Goal: Transaction & Acquisition: Book appointment/travel/reservation

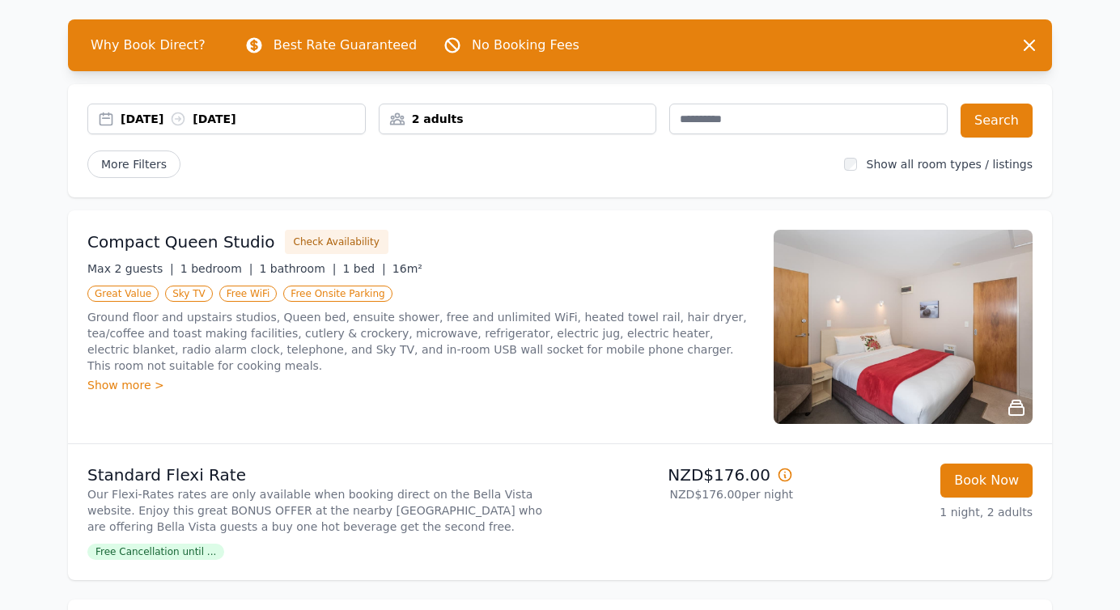
scroll to position [55, 0]
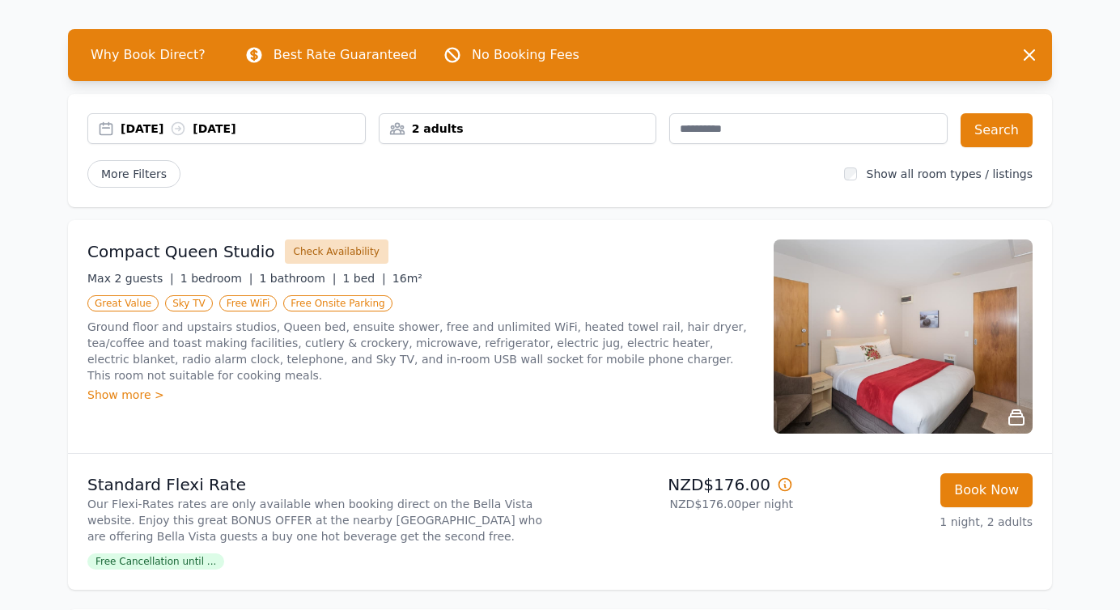
click at [346, 248] on button "Check Availability" at bounding box center [337, 252] width 104 height 24
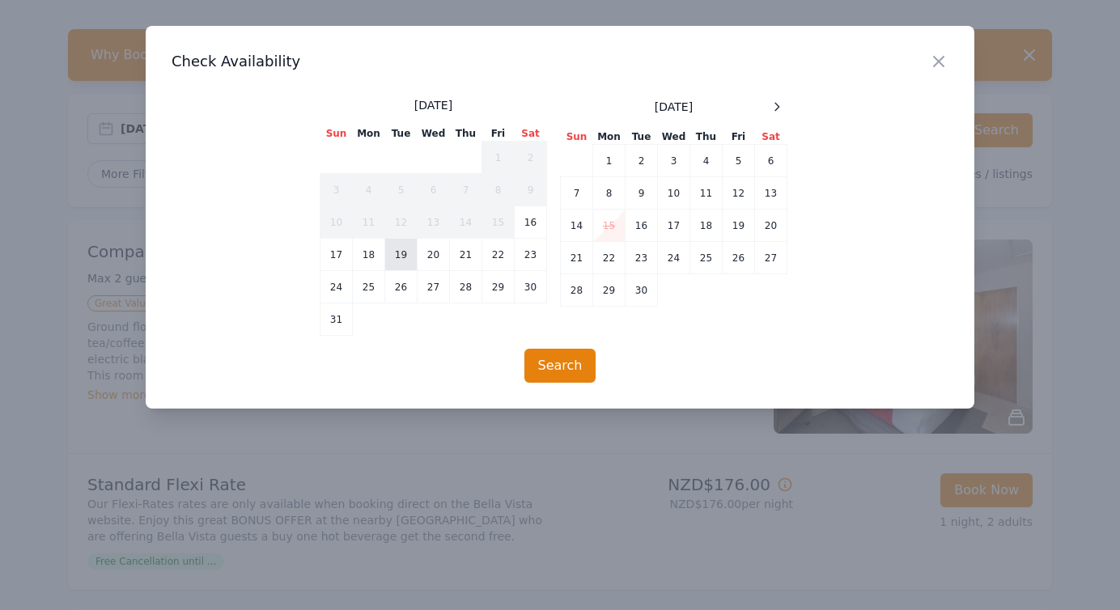
click at [402, 260] on td "19" at bounding box center [401, 255] width 32 height 32
click at [546, 359] on button "Search" at bounding box center [561, 366] width 72 height 34
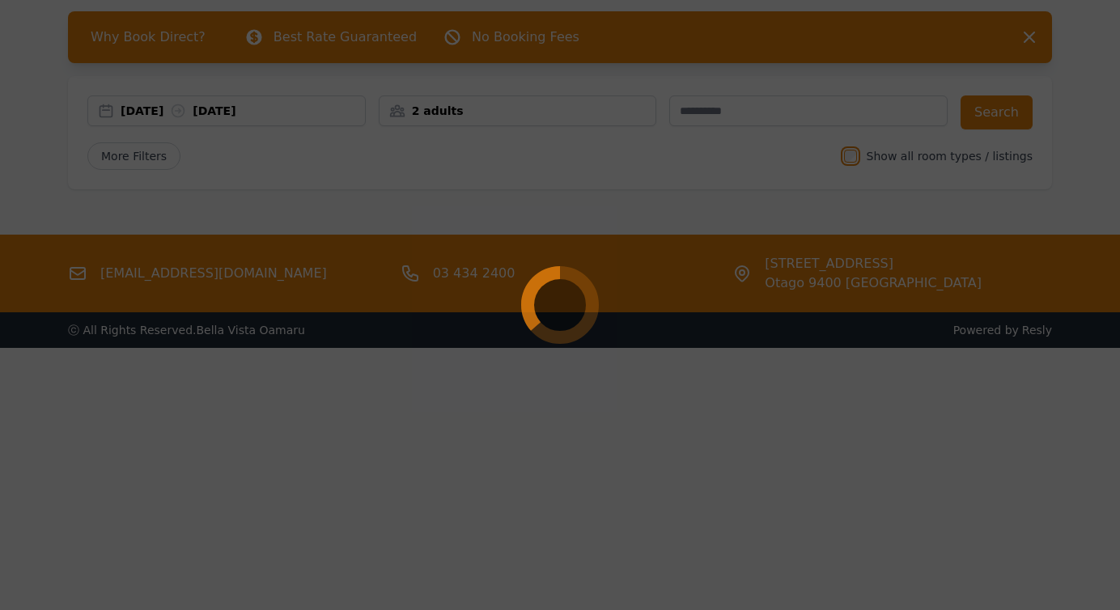
scroll to position [74, 0]
click at [1031, 33] on div at bounding box center [560, 305] width 1120 height 610
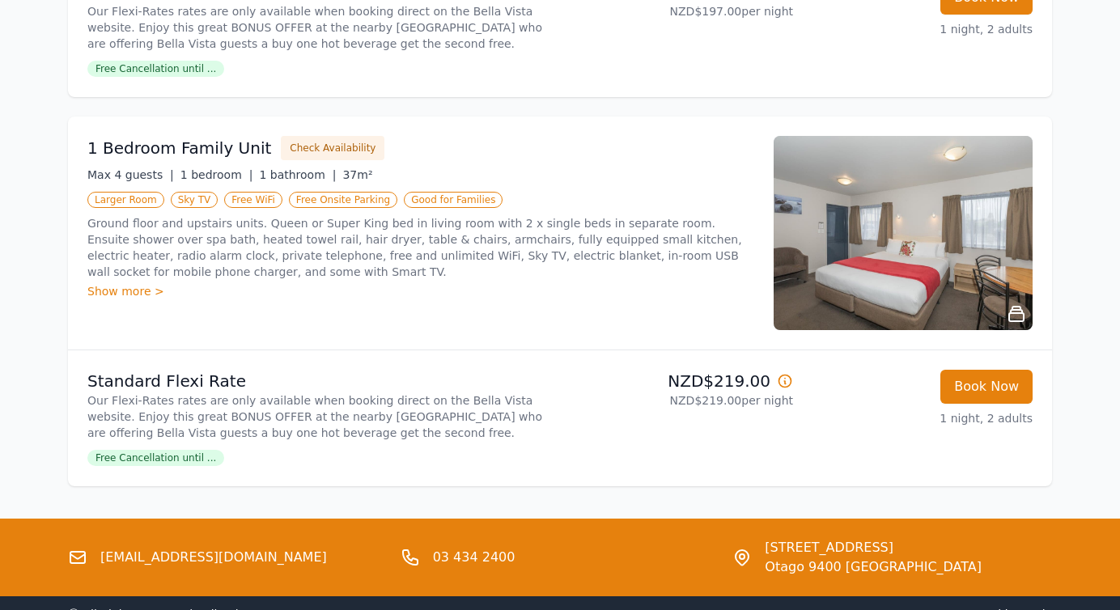
scroll to position [1332, 0]
